Goal: Task Accomplishment & Management: Manage account settings

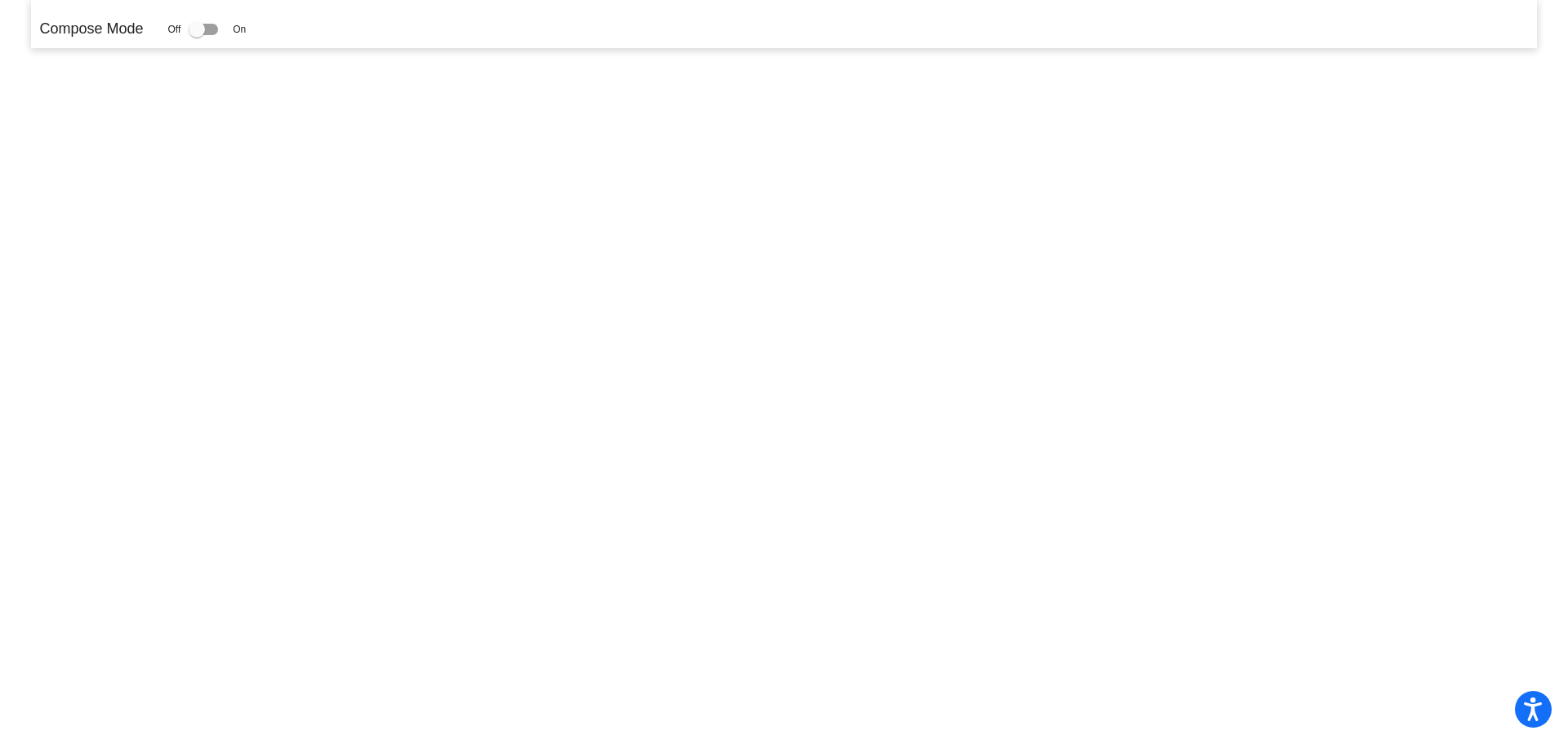
click at [217, 31] on div at bounding box center [203, 29] width 29 height 12
click at [197, 35] on input "checkbox" at bounding box center [196, 35] width 1 height 1
click at [212, 30] on div at bounding box center [203, 29] width 29 height 12
click at [197, 35] on input "checkbox" at bounding box center [196, 35] width 1 height 1
checkbox input "false"
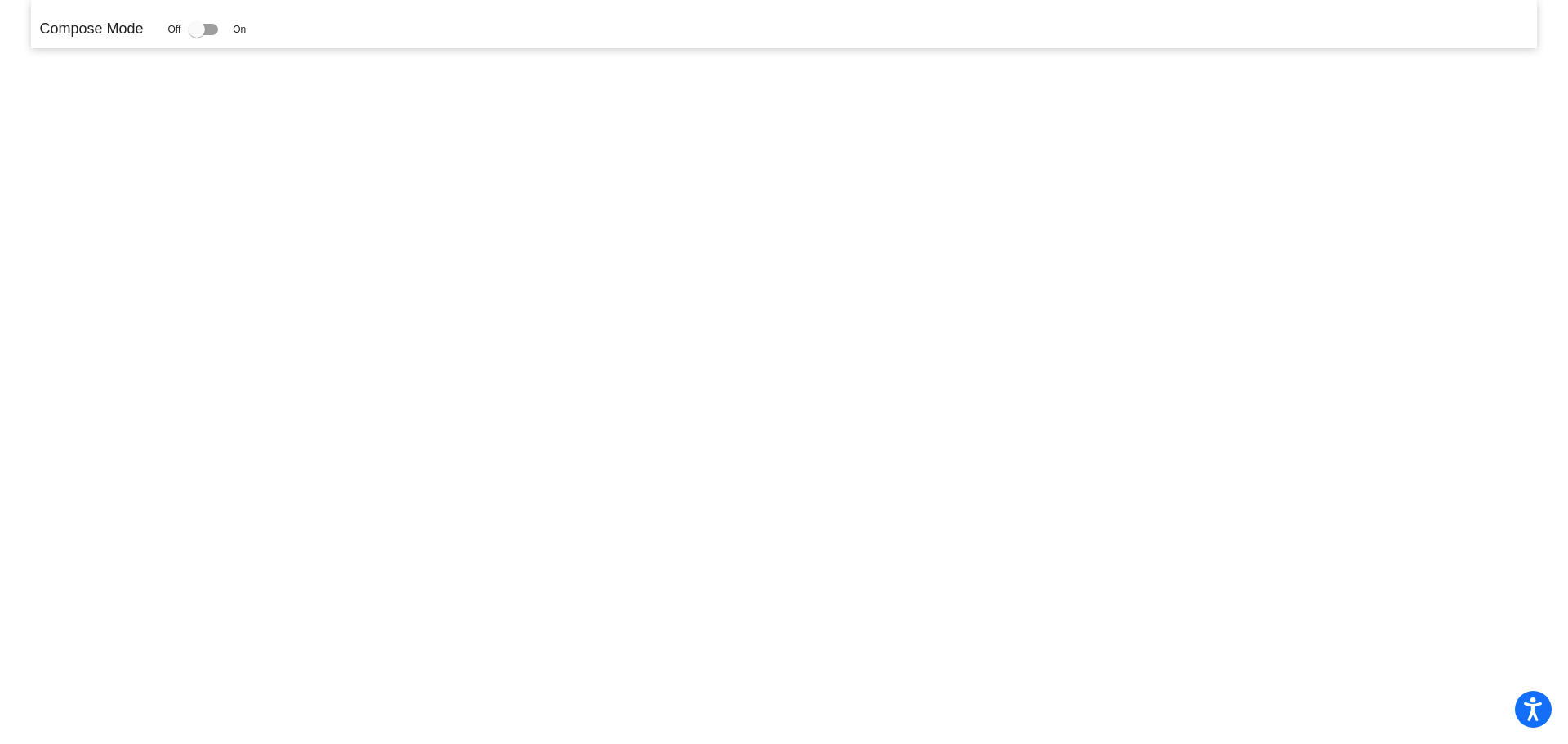
click at [260, 182] on mat-sidenav-content "Compose Mode Off On" at bounding box center [784, 372] width 1568 height 744
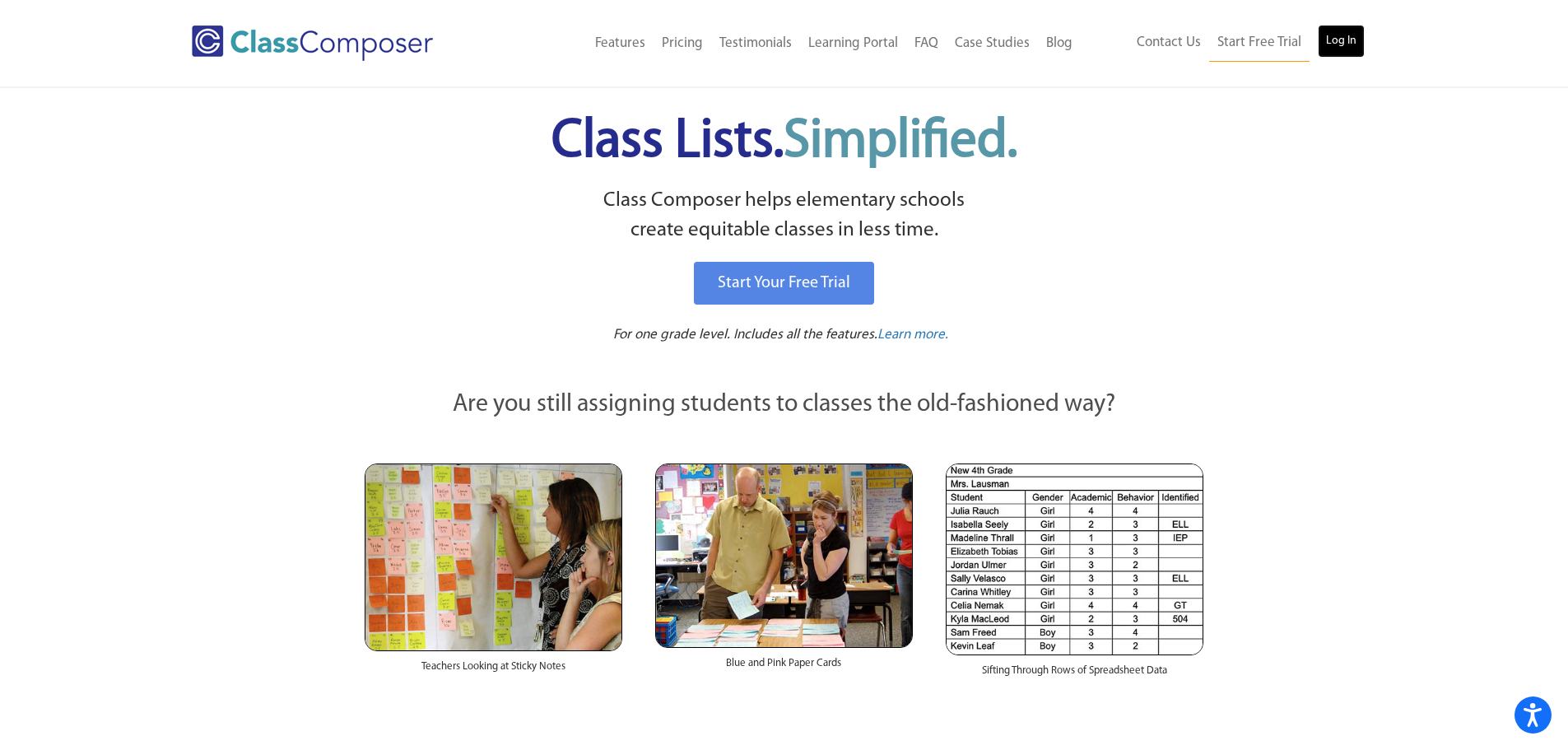
click at [1336, 42] on link "Log In" at bounding box center [1341, 41] width 47 height 33
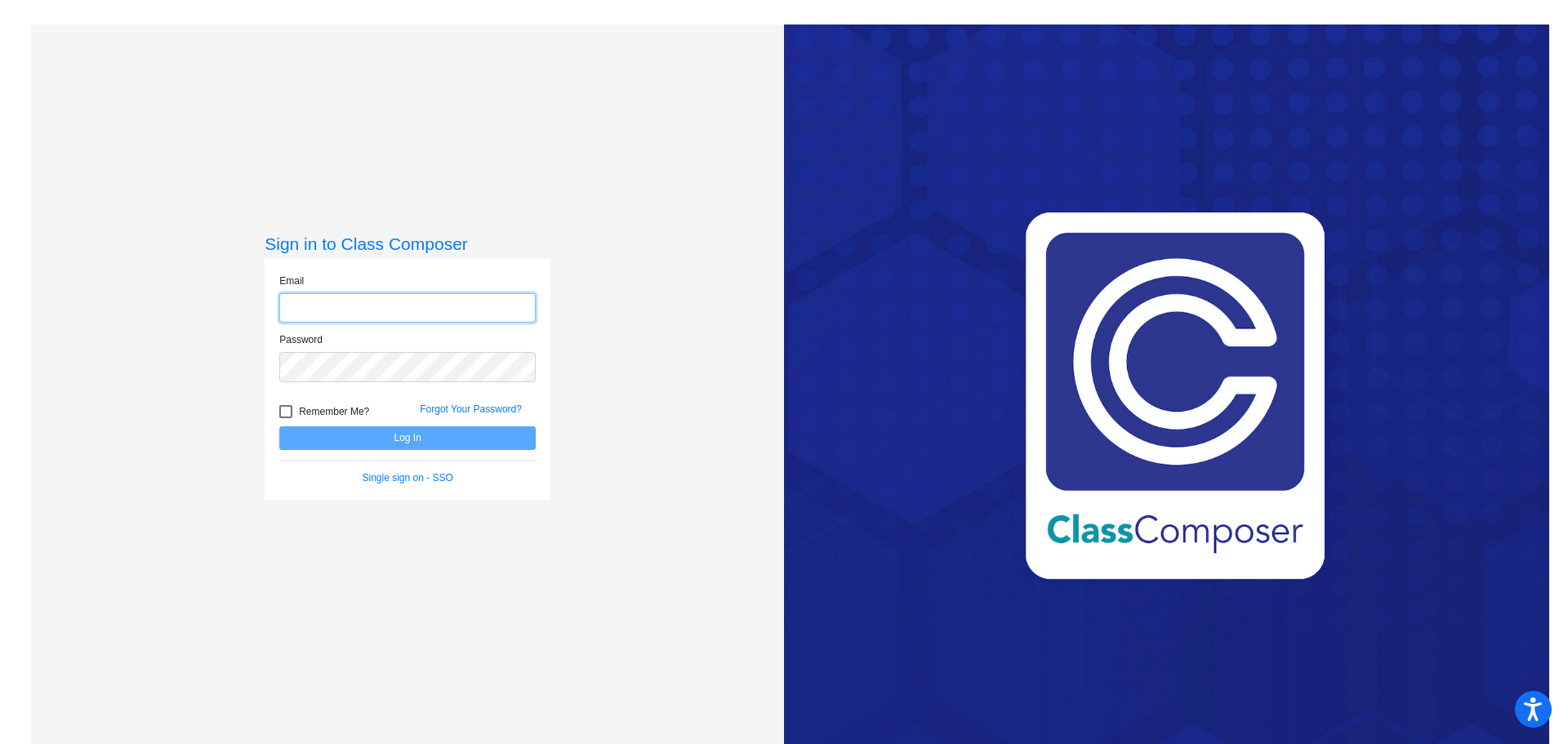
type input "jennifer.wesley@omsd.net"
click at [371, 449] on button "Log In" at bounding box center [407, 438] width 257 height 24
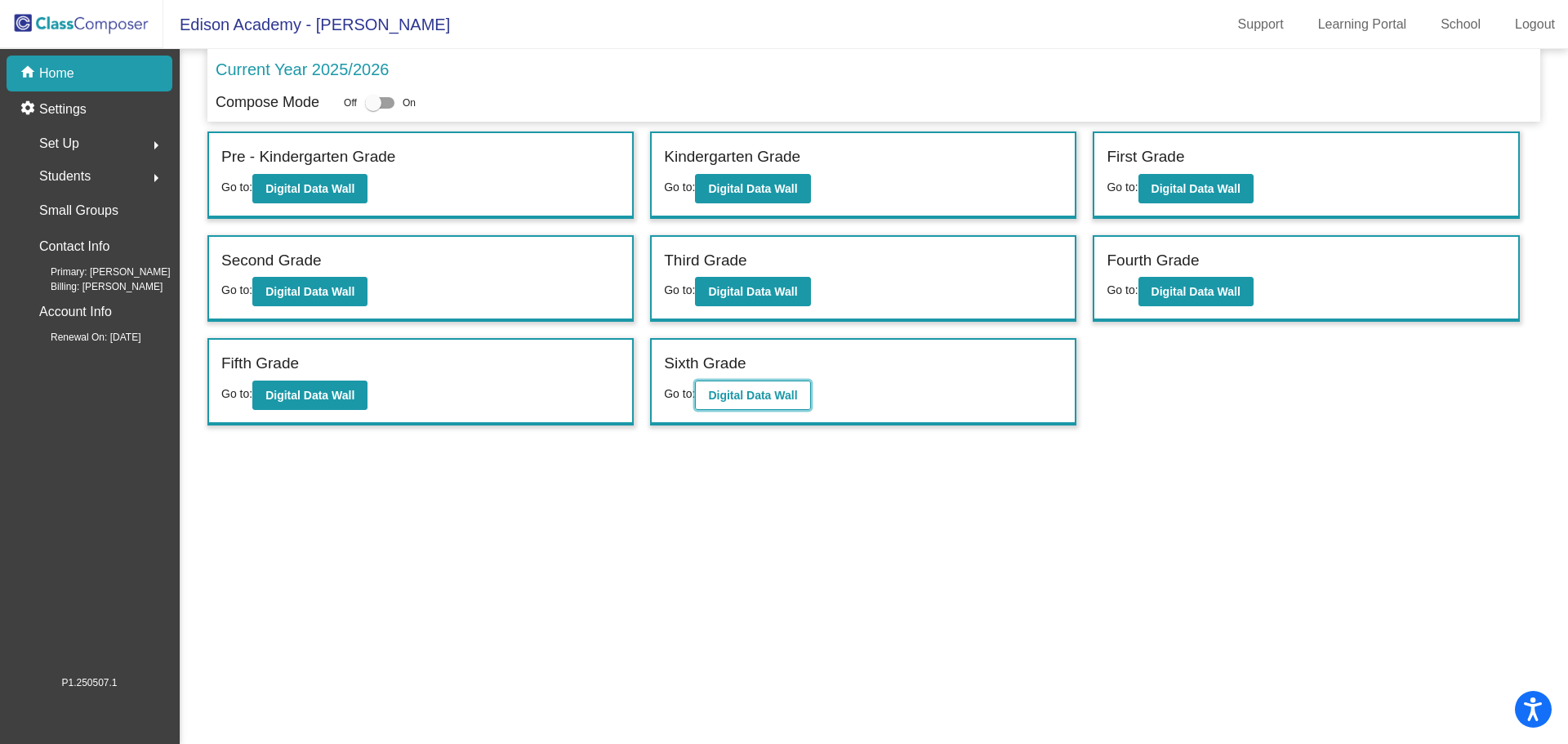
click at [759, 396] on b "Digital Data Wall" at bounding box center [752, 396] width 89 height 13
